Goal: Check status: Check status

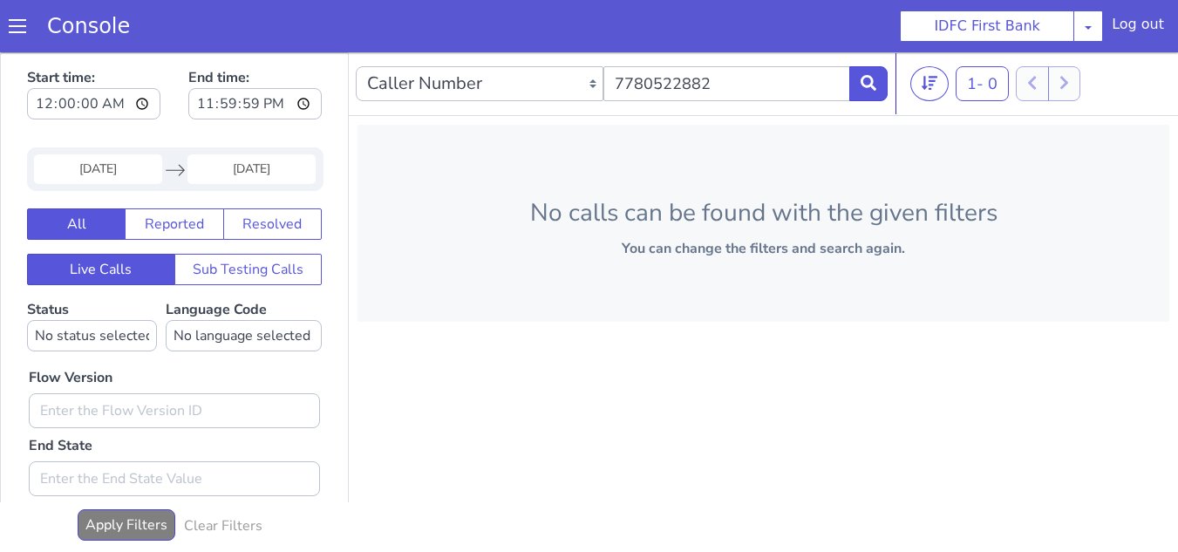
click at [577, 88] on div "Caller Number Call UUID Custom Parameter 7780522882" at bounding box center [622, 83] width 532 height 49
type input "8248343294"
click at [89, 160] on input "27 Sep 2025" at bounding box center [98, 169] width 128 height 30
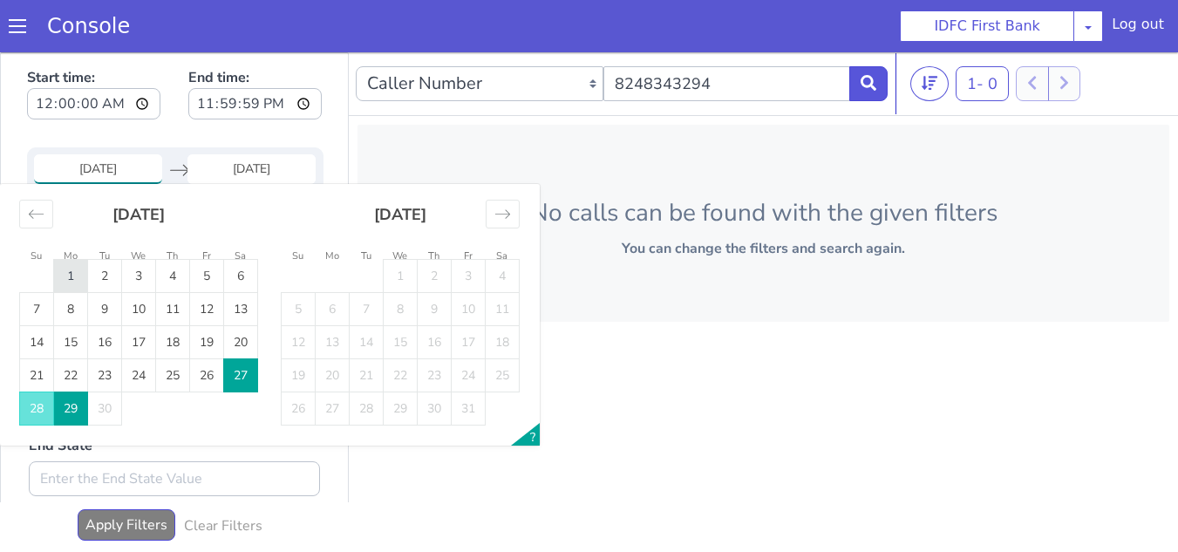
click at [86, 275] on td "1" at bounding box center [71, 276] width 34 height 33
type input "[DATE]"
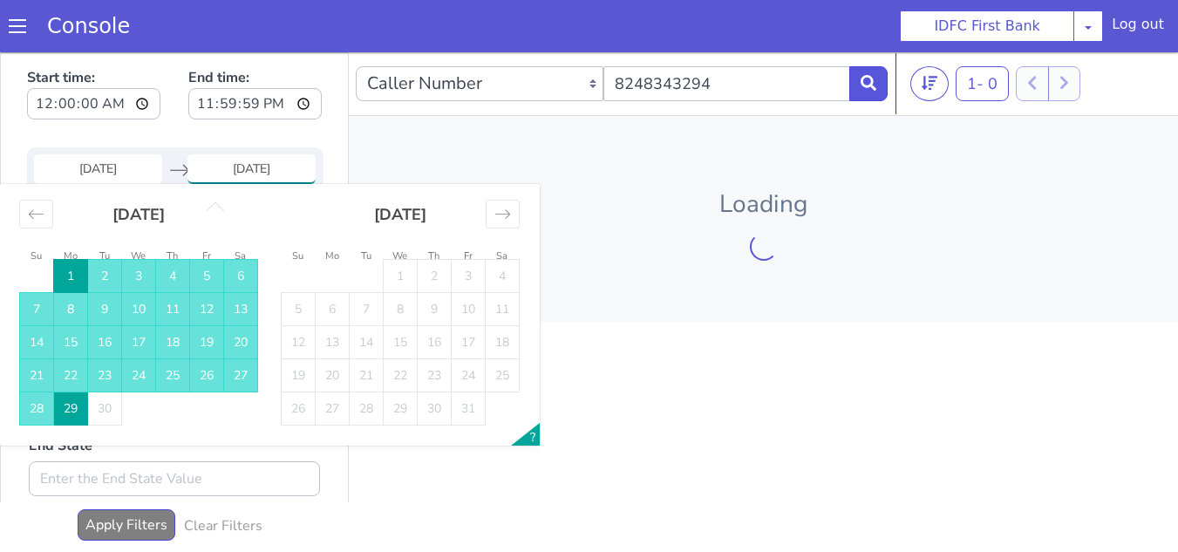
click at [69, 413] on td "29" at bounding box center [71, 408] width 34 height 33
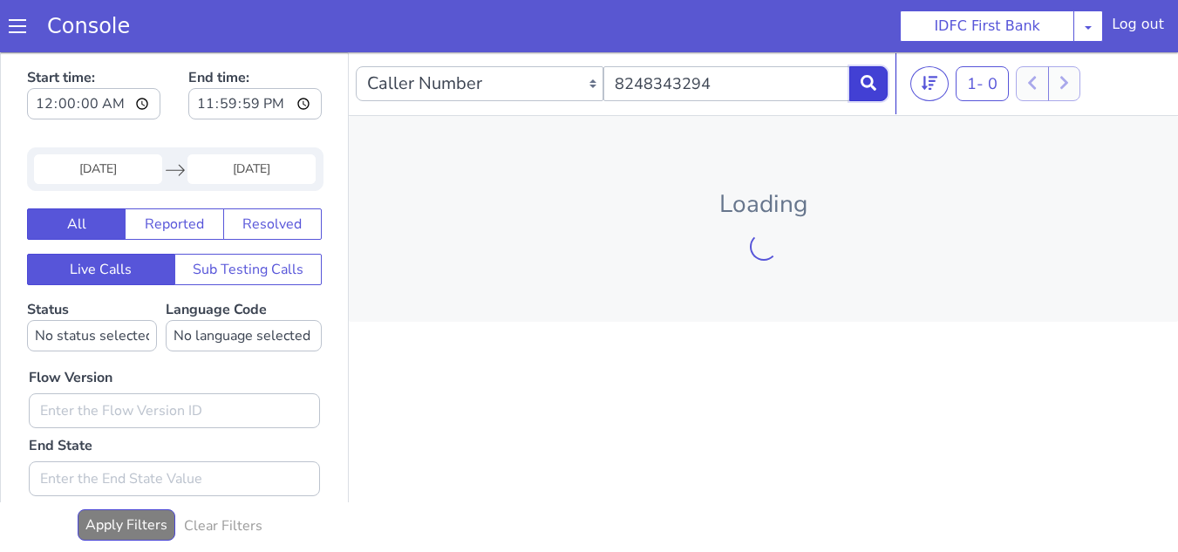
click at [870, 84] on icon at bounding box center [869, 83] width 16 height 16
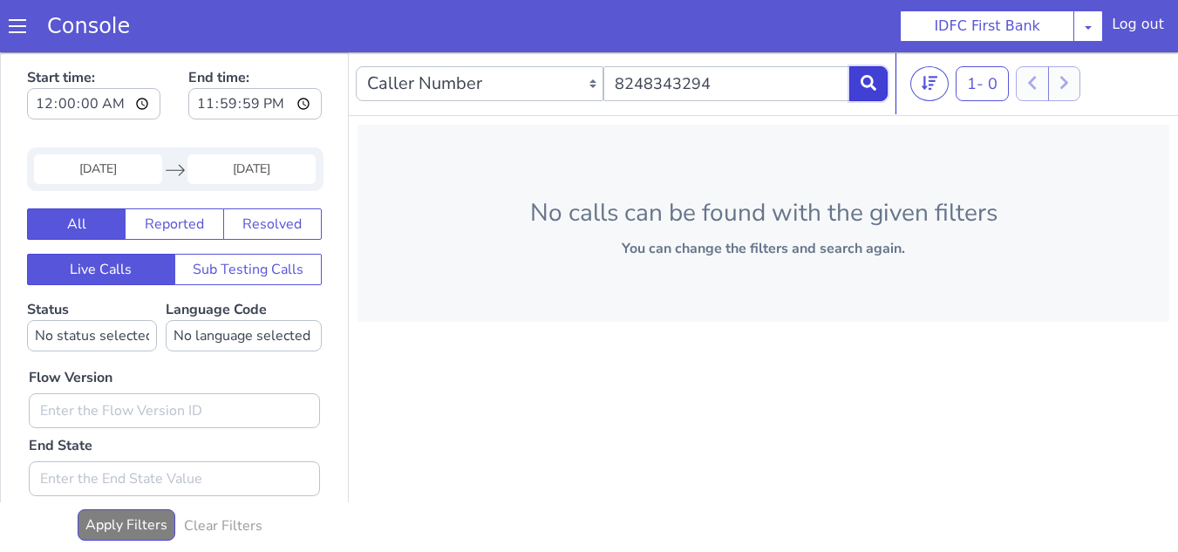
click at [877, 83] on button at bounding box center [869, 83] width 38 height 35
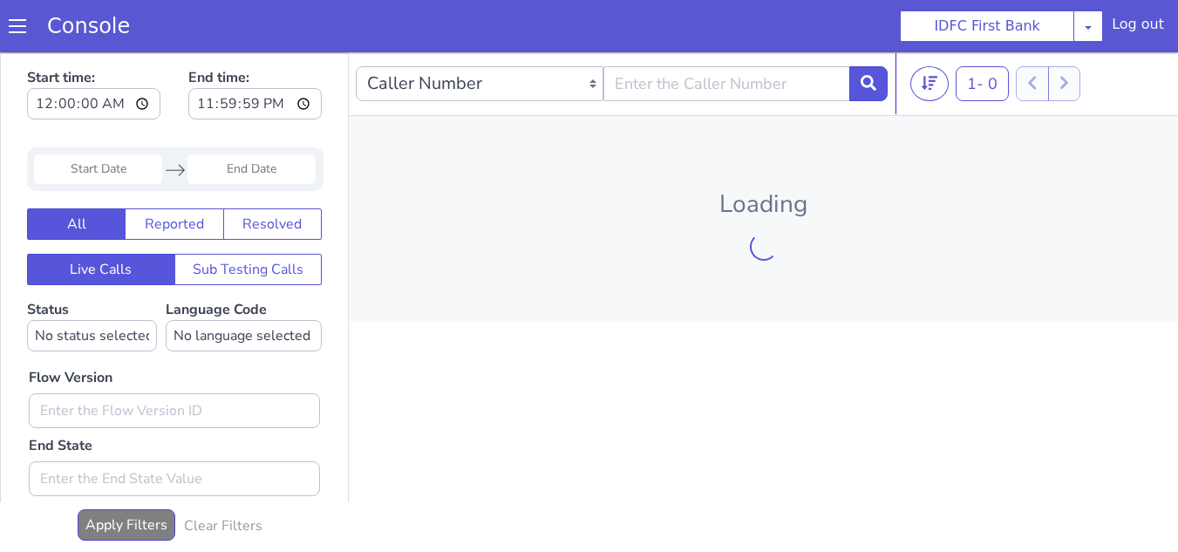
drag, startPoint x: 140, startPoint y: 107, endPoint x: 162, endPoint y: 118, distance: 25.0
click at [140, 107] on input "Start Date" at bounding box center [123, 111] width 128 height 30
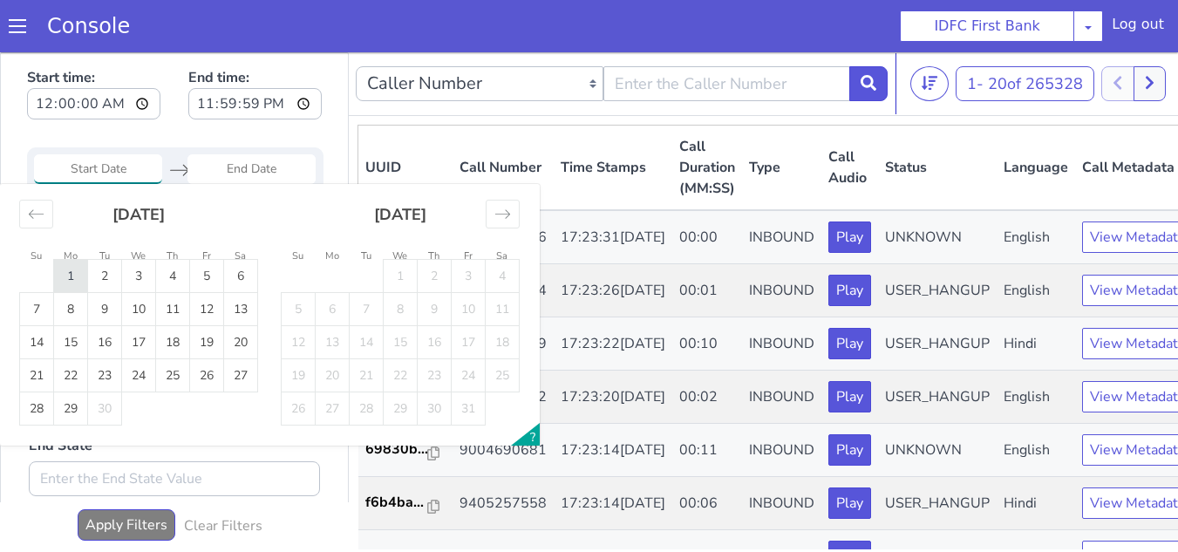
type input "[DATE]"
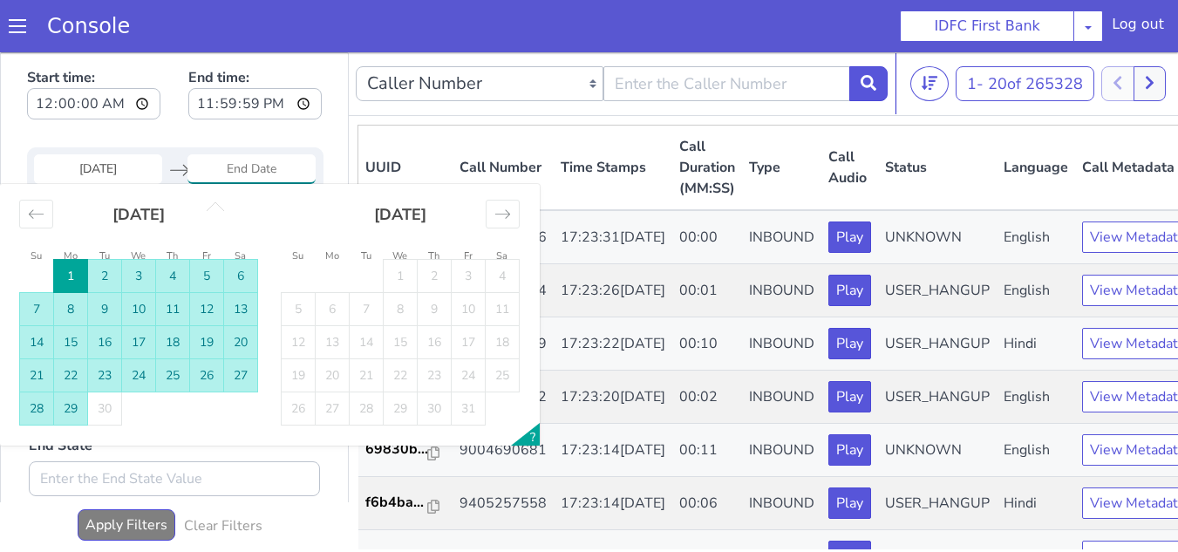
click at [930, 73] on td "29" at bounding box center [935, 66] width 34 height 33
type input "[DATE]"
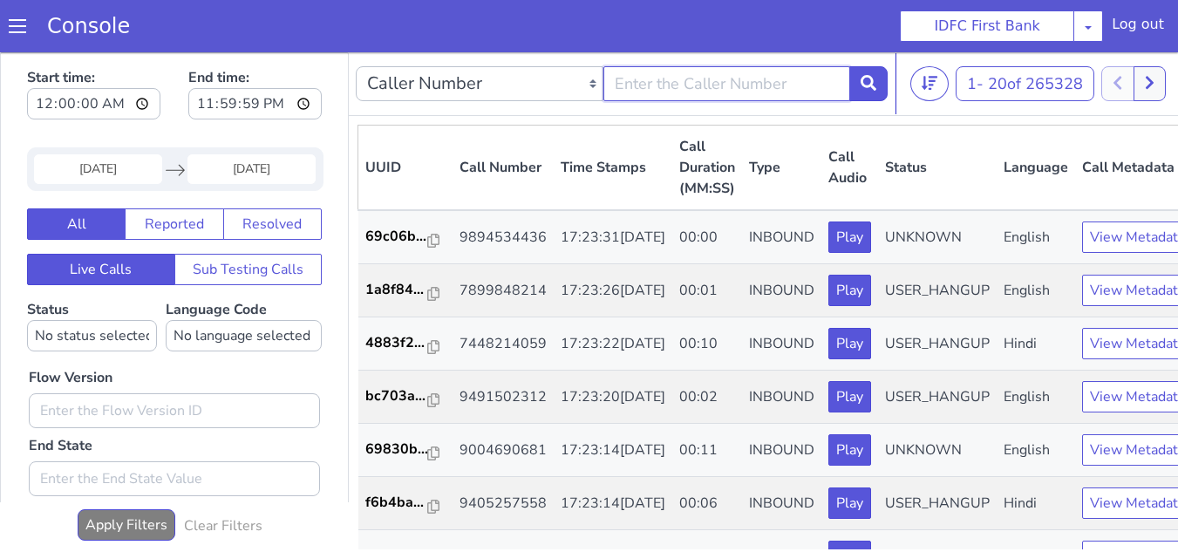
paste input "8248343294"
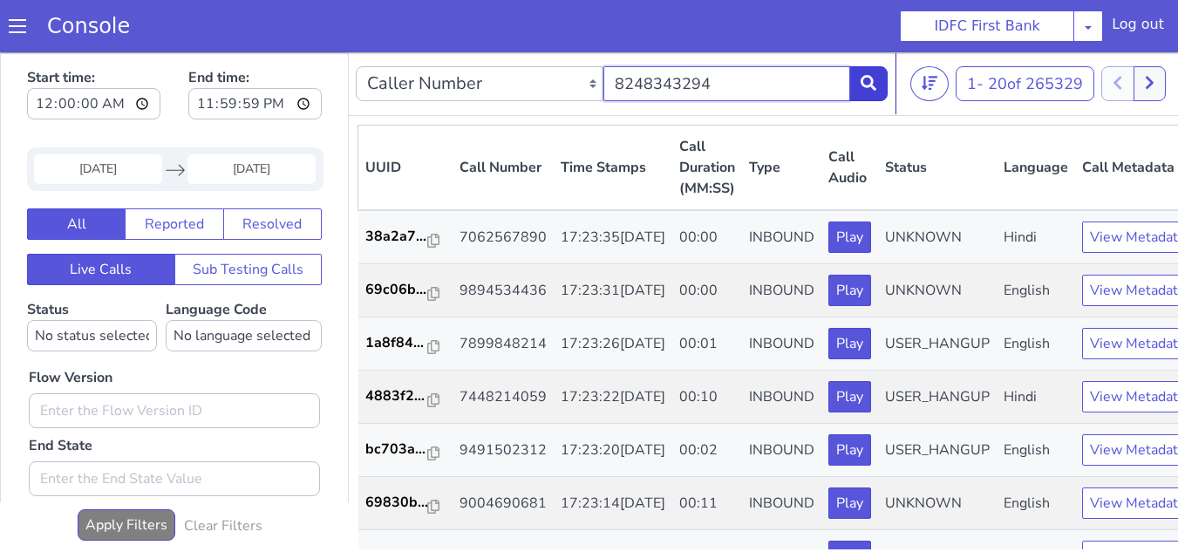
type input "8248343294"
